Goal: Transaction & Acquisition: Purchase product/service

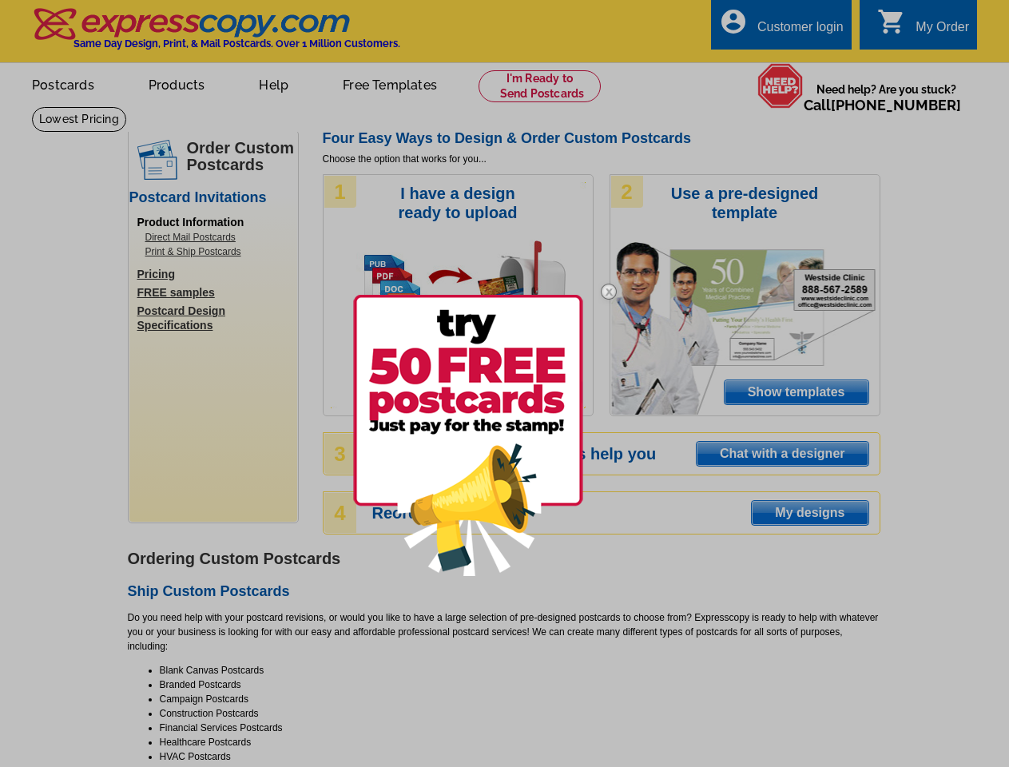
click at [609, 435] on link at bounding box center [609, 434] width 46 height 11
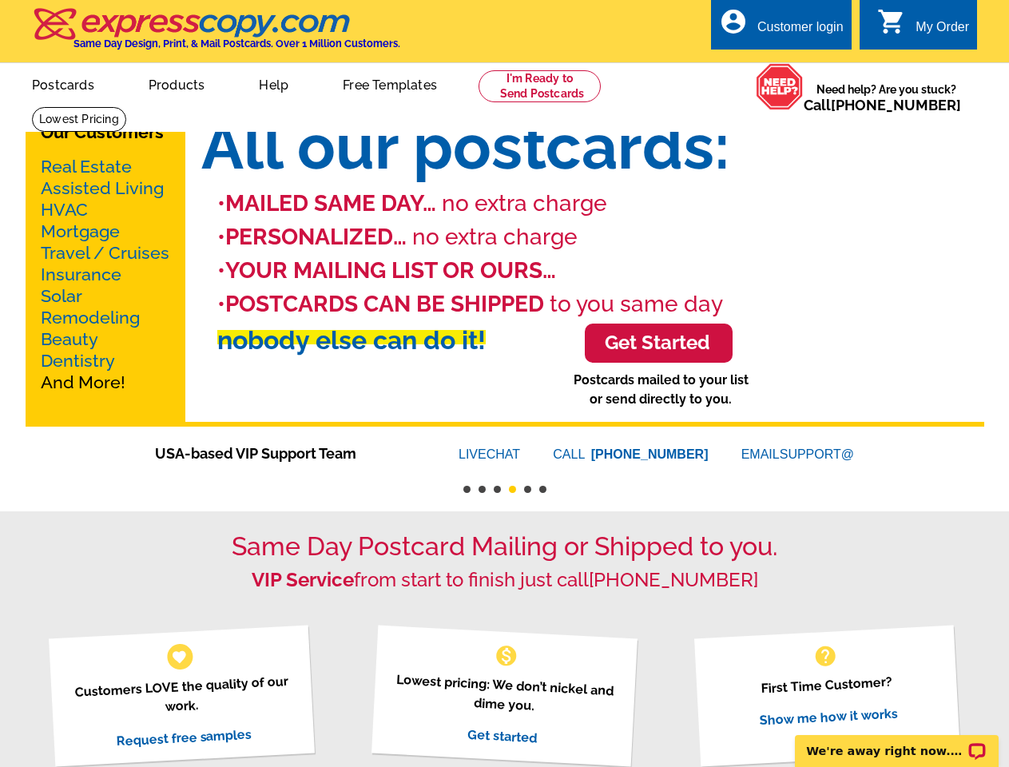
click at [923, 27] on div "My Order" at bounding box center [943, 31] width 54 height 22
click at [505, 292] on li "• POSTCARDS CAN BE SHIPPED to you same day" at bounding box center [600, 305] width 767 height 34
